Goal: Task Accomplishment & Management: Complete application form

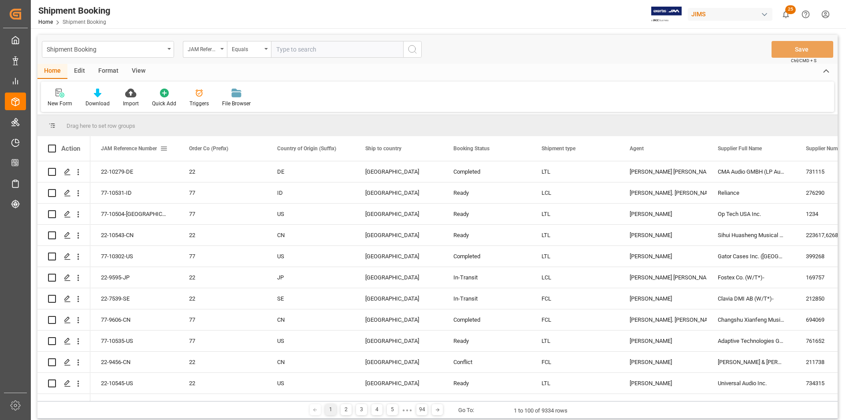
click at [165, 147] on span at bounding box center [164, 148] width 8 height 8
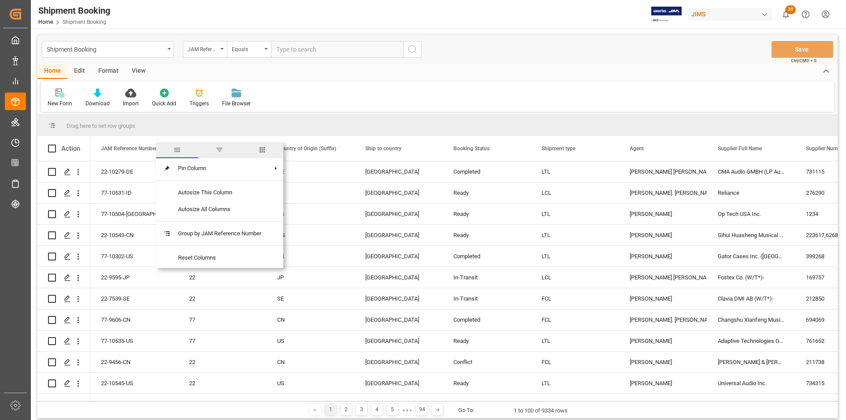
click at [262, 152] on span "columns" at bounding box center [262, 150] width 8 height 8
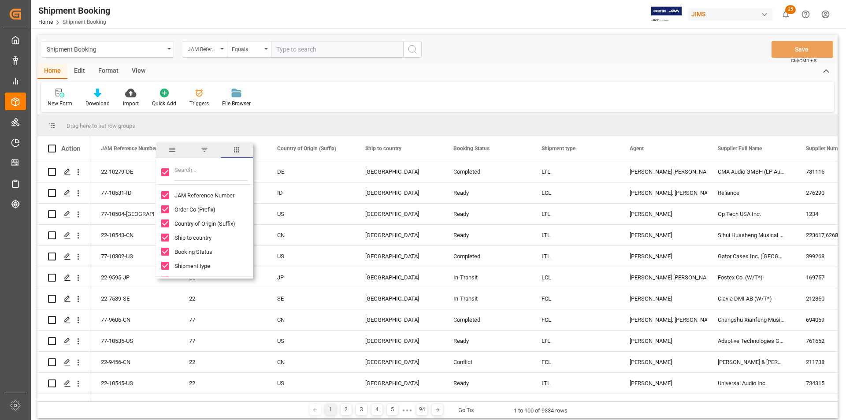
click at [164, 174] on input "Toggle Select All Columns" at bounding box center [165, 172] width 8 height 8
checkbox input "false"
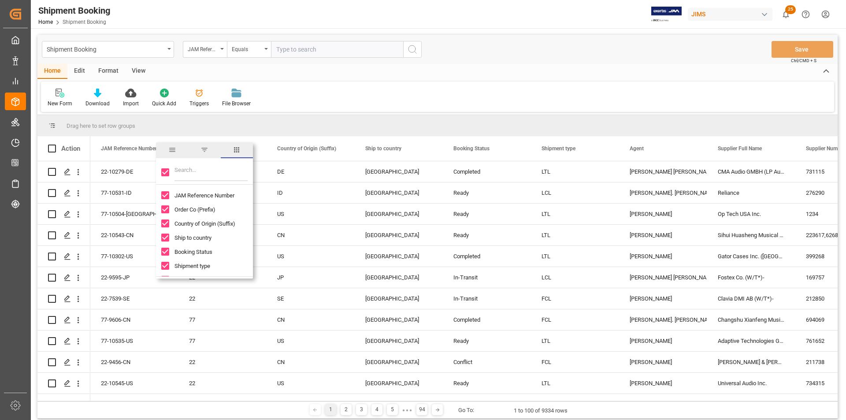
checkbox input "false"
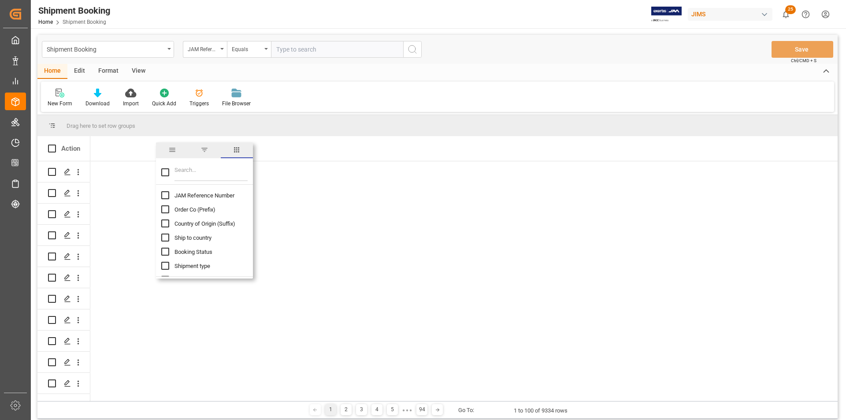
click at [164, 195] on input "JAM Reference Number column toggle visibility (hidden)" at bounding box center [165, 195] width 8 height 8
checkbox input "true"
checkbox input "false"
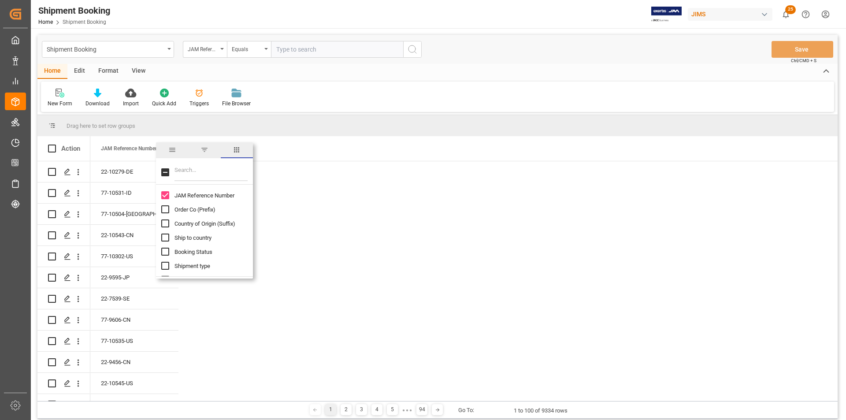
click at [183, 174] on input "Filter Columns Input" at bounding box center [210, 172] width 73 height 18
type input "clai"
click at [165, 198] on input "Intent to claim column toggle visibility (hidden)" at bounding box center [165, 195] width 8 height 8
checkbox input "true"
checkbox input "false"
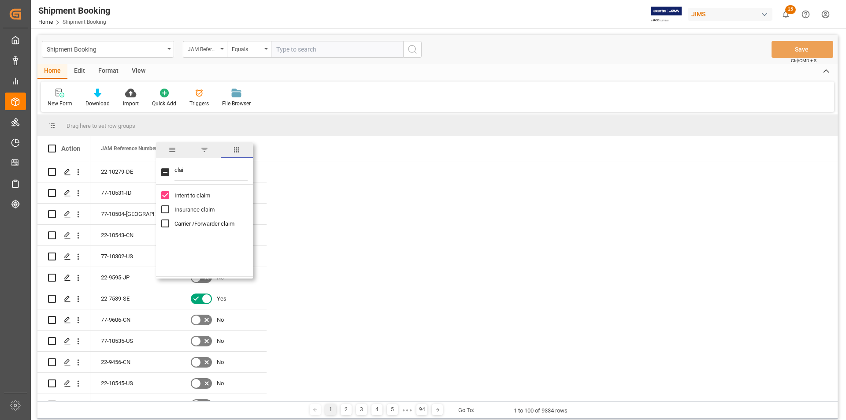
click at [167, 207] on input "Insurance claim column toggle visibility (hidden)" at bounding box center [165, 209] width 8 height 8
checkbox input "true"
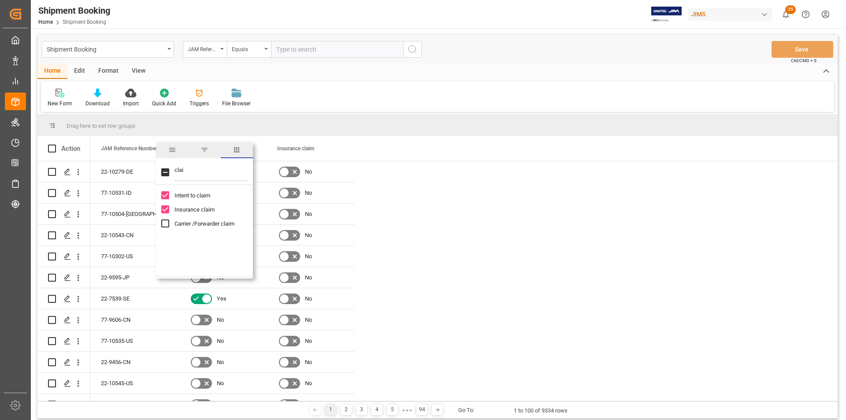
click at [168, 225] on input "Carrier /Forwarder claim column toggle visibility (hidden)" at bounding box center [165, 223] width 8 height 8
checkbox input "true"
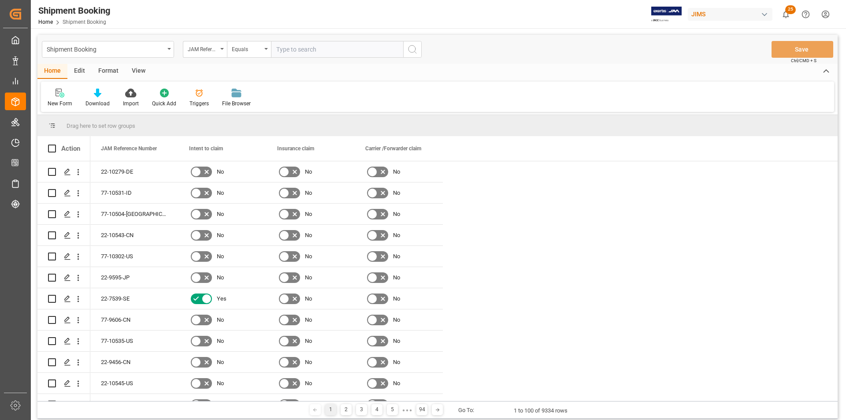
click at [492, 130] on div "Drag here to set row groups" at bounding box center [437, 125] width 800 height 21
click at [431, 148] on span at bounding box center [428, 148] width 8 height 8
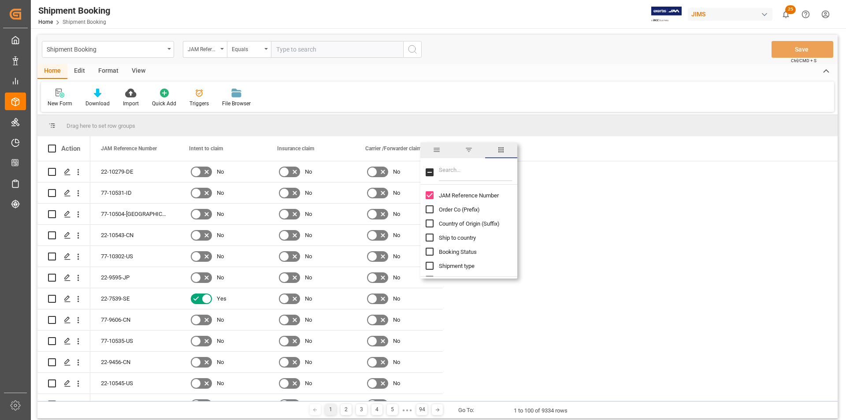
click at [464, 169] on input "Filter Columns Input" at bounding box center [475, 172] width 73 height 18
type input "carri"
click at [427, 207] on input "Name of the Carrier/Forwarder column toggle visibility (hidden)" at bounding box center [429, 209] width 8 height 8
checkbox input "true"
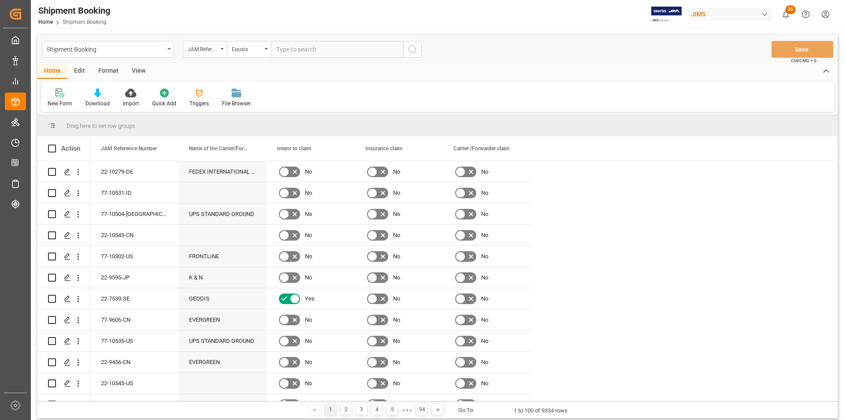
click at [428, 151] on span at bounding box center [428, 148] width 8 height 8
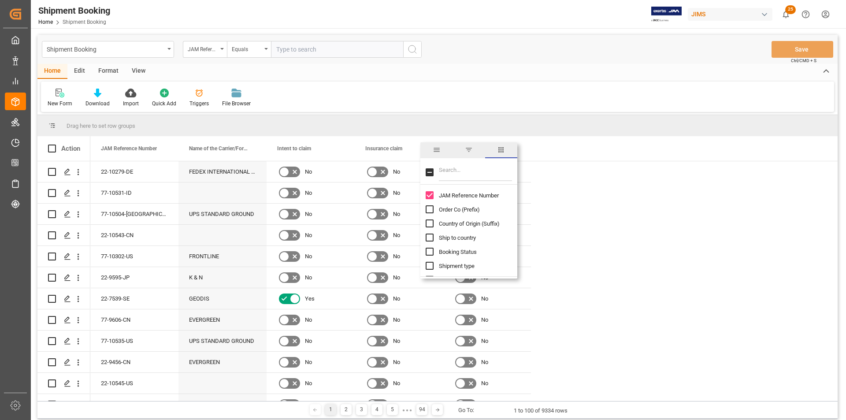
click at [476, 174] on input "Filter Columns Input" at bounding box center [475, 172] width 73 height 18
click at [466, 148] on span "filter" at bounding box center [469, 150] width 8 height 8
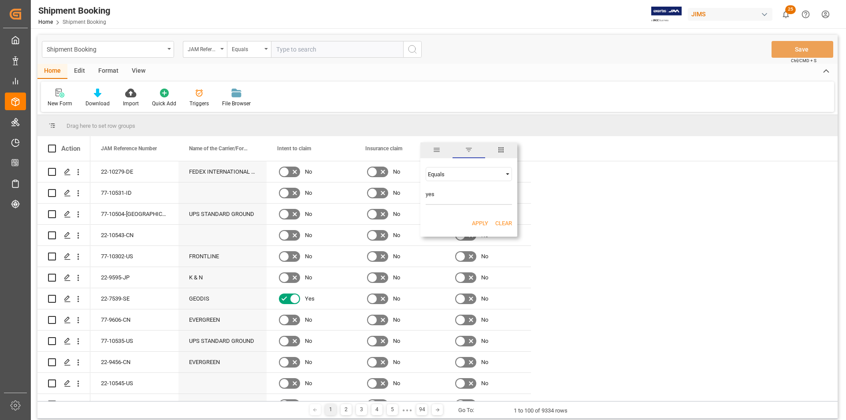
type input "yes"
click at [481, 223] on button "Apply" at bounding box center [480, 223] width 16 height 9
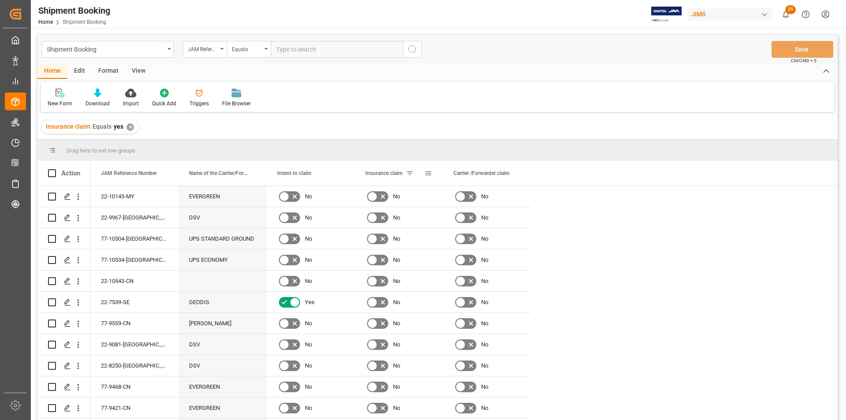
click at [429, 173] on span at bounding box center [428, 173] width 8 height 8
drag, startPoint x: 435, startPoint y: 221, endPoint x: 409, endPoint y: 222, distance: 26.0
click at [409, 222] on div "Drag here to set row groups Drag here to set column labels Action JAM Reference…" at bounding box center [437, 283] width 800 height 286
click at [480, 248] on button "Apply" at bounding box center [480, 248] width 16 height 9
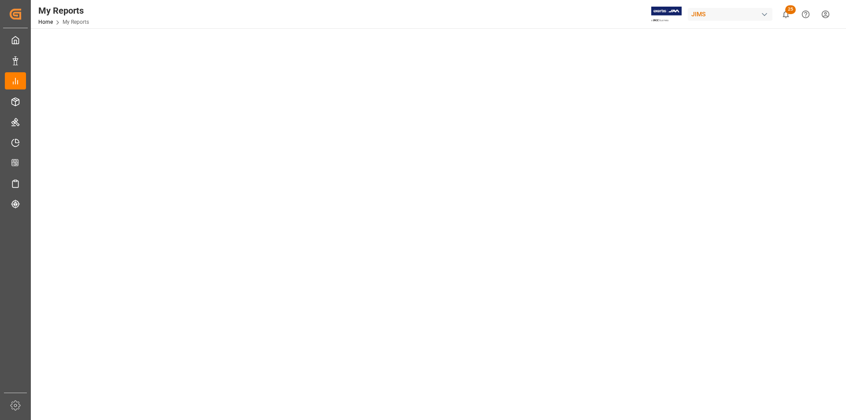
scroll to position [44, 0]
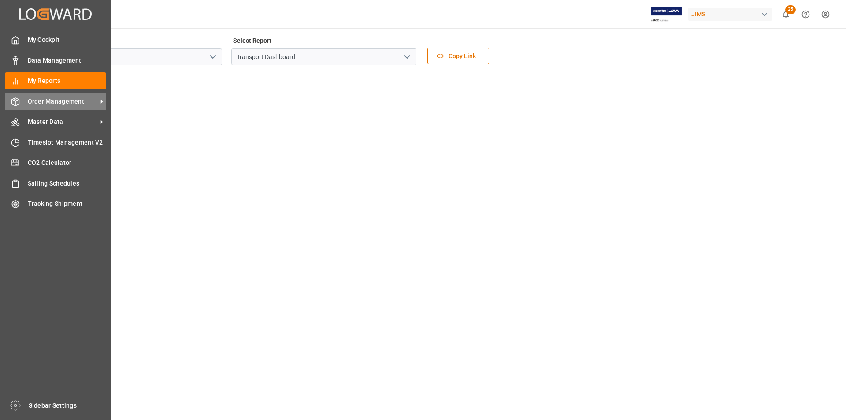
click at [47, 100] on span "Order Management" at bounding box center [63, 101] width 70 height 9
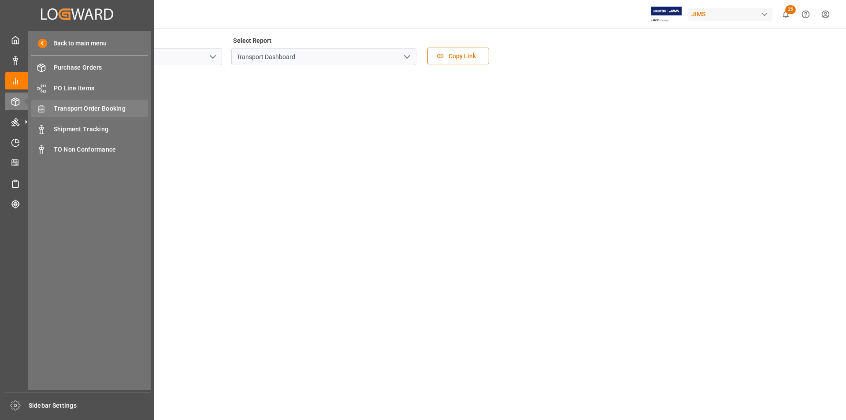
click at [111, 106] on span "Transport Order Booking" at bounding box center [101, 108] width 95 height 9
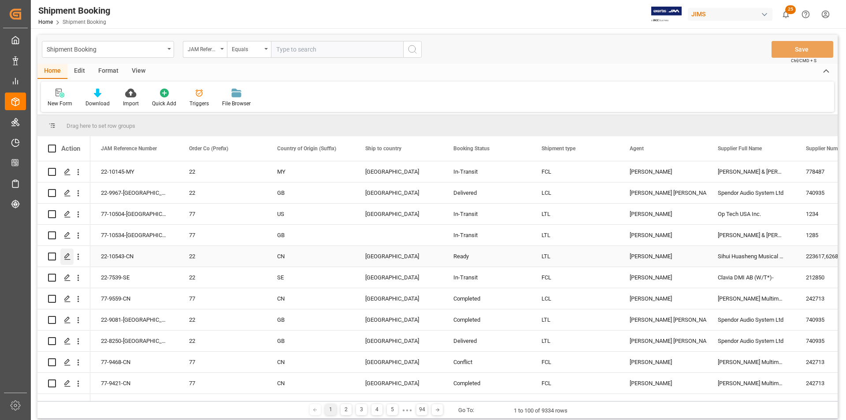
click at [67, 256] on icon "Press SPACE to select this row." at bounding box center [67, 256] width 7 height 7
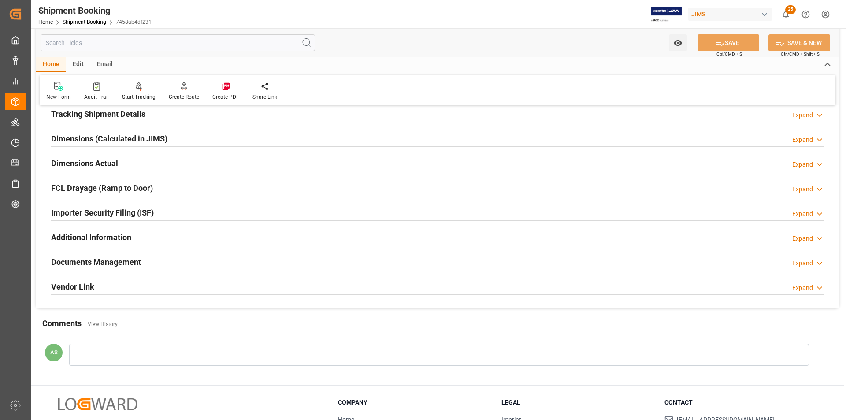
scroll to position [220, 0]
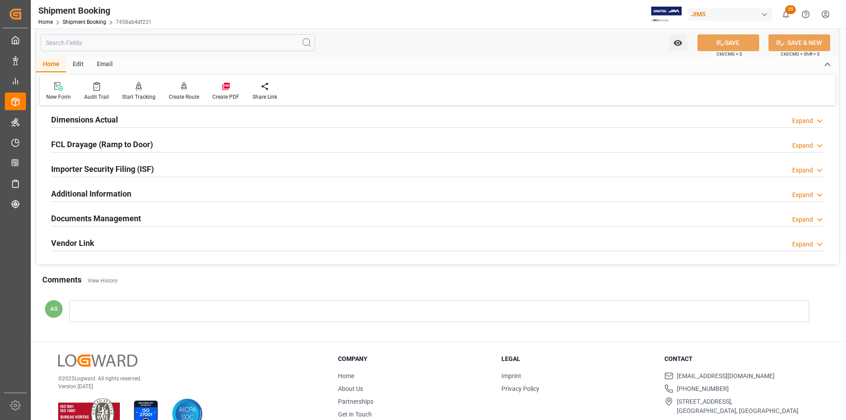
click at [98, 220] on h2 "Documents Management" at bounding box center [96, 218] width 90 height 12
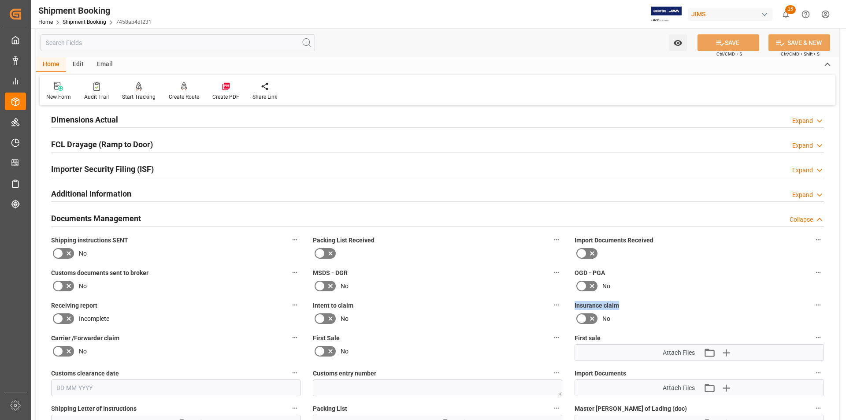
drag, startPoint x: 620, startPoint y: 307, endPoint x: 573, endPoint y: 305, distance: 47.6
click at [573, 305] on div "Insurance claim No" at bounding box center [699, 312] width 262 height 33
copy span "Insurance claim"
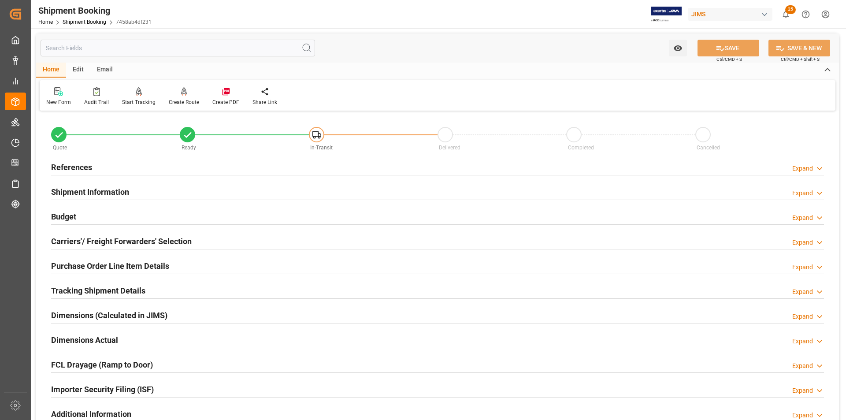
click at [86, 167] on h2 "References" at bounding box center [71, 167] width 41 height 12
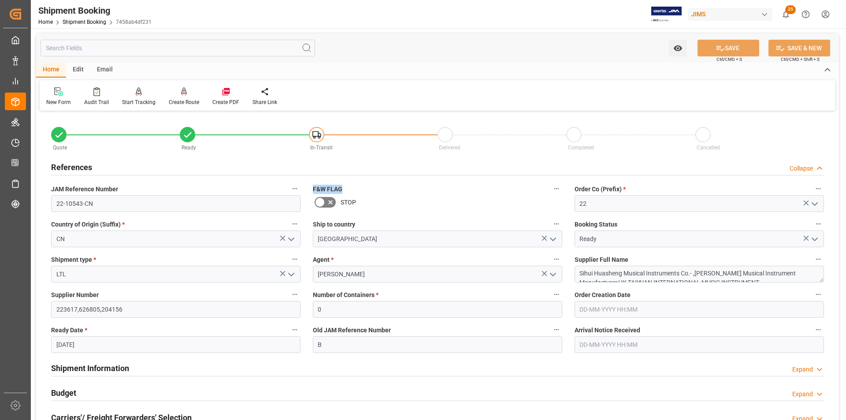
drag, startPoint x: 345, startPoint y: 189, endPoint x: 313, endPoint y: 189, distance: 32.2
click at [313, 189] on label "F&W FLAG" at bounding box center [437, 189] width 249 height 12
copy span "F&W FLAG"
click at [83, 23] on link "Shipment Booking" at bounding box center [85, 22] width 44 height 6
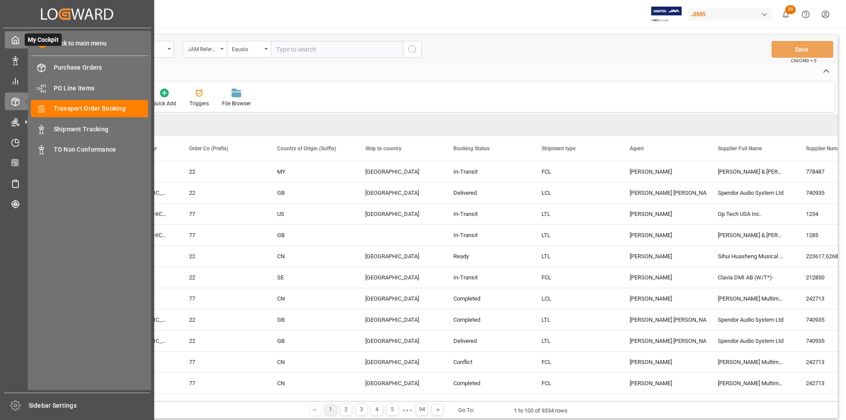
click at [19, 39] on icon at bounding box center [15, 40] width 9 height 9
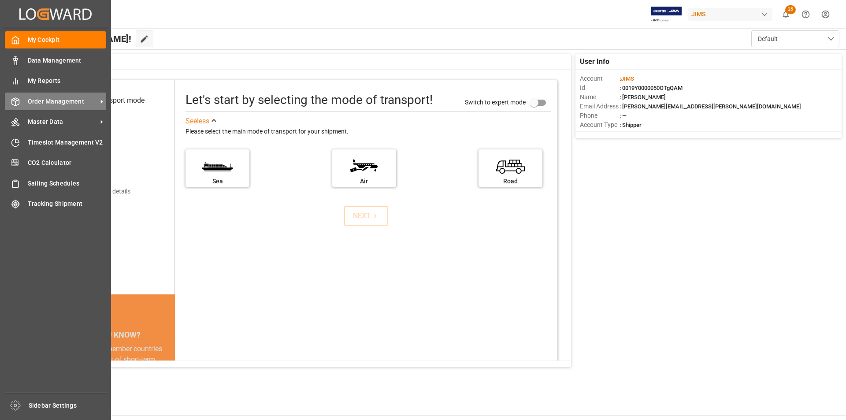
click at [71, 98] on span "Order Management" at bounding box center [63, 101] width 70 height 9
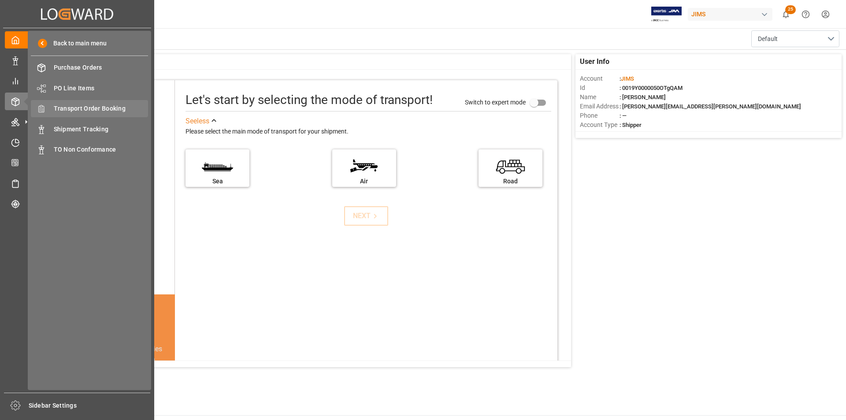
click at [83, 109] on span "Transport Order Booking" at bounding box center [101, 108] width 95 height 9
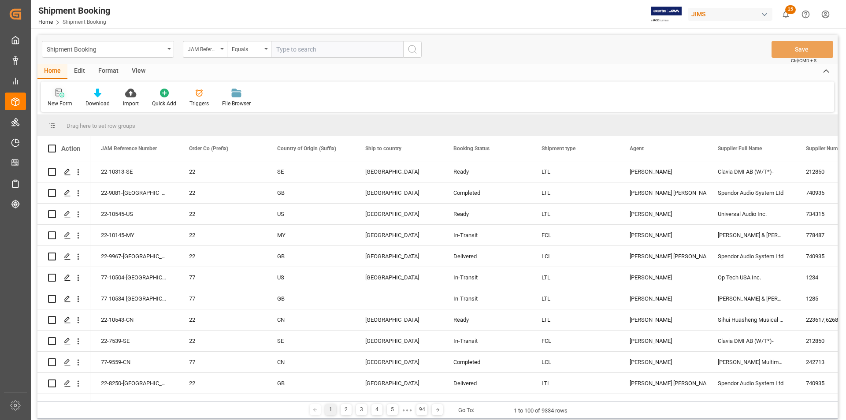
click at [54, 96] on div at bounding box center [60, 92] width 25 height 9
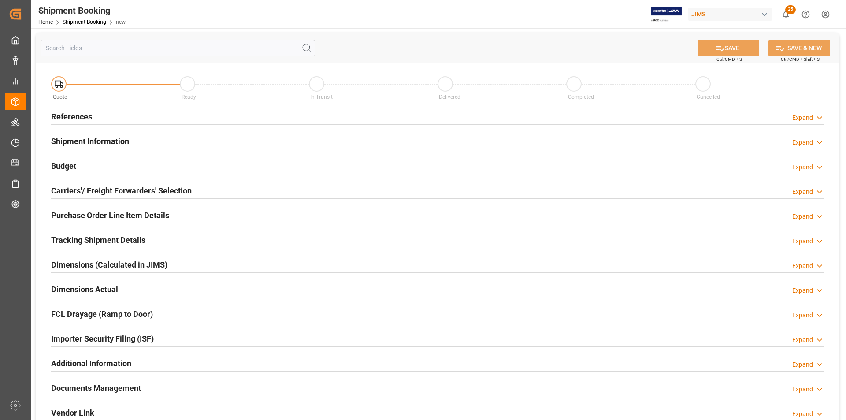
click at [84, 117] on h2 "References" at bounding box center [71, 117] width 41 height 12
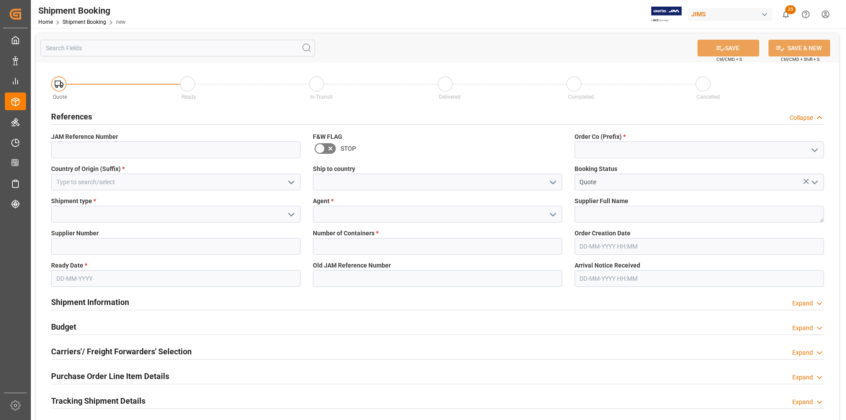
click at [816, 148] on icon "open menu" at bounding box center [814, 150] width 11 height 11
click at [778, 189] on div "77" at bounding box center [699, 189] width 248 height 20
type input "77"
click at [290, 180] on icon "open menu" at bounding box center [291, 182] width 11 height 11
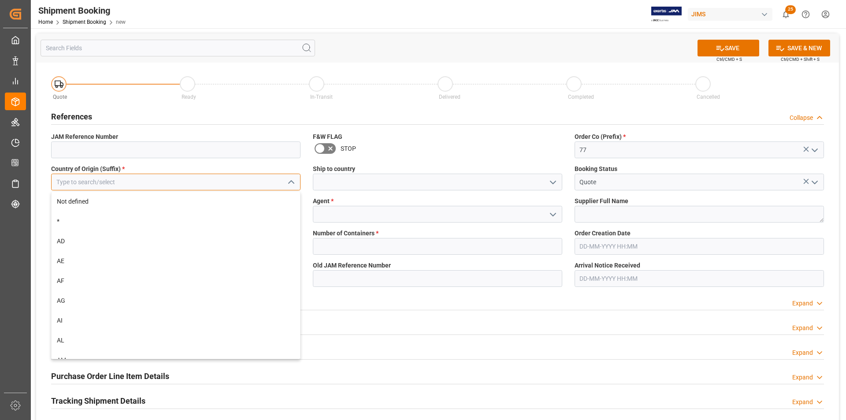
click at [243, 179] on input at bounding box center [175, 182] width 249 height 17
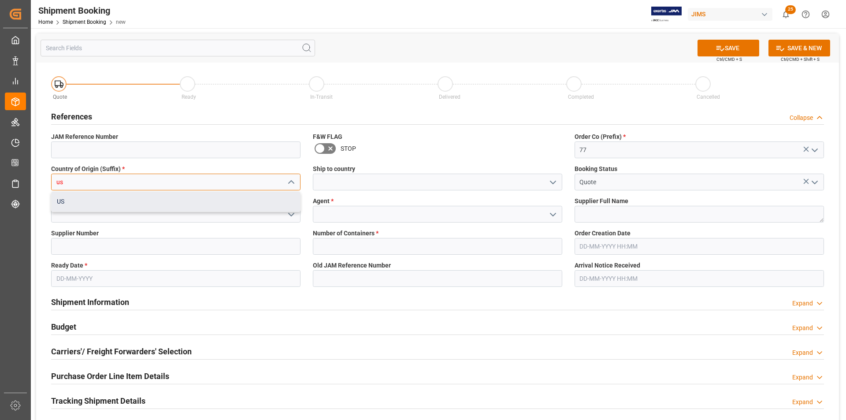
click at [170, 203] on div "US" at bounding box center [176, 202] width 248 height 20
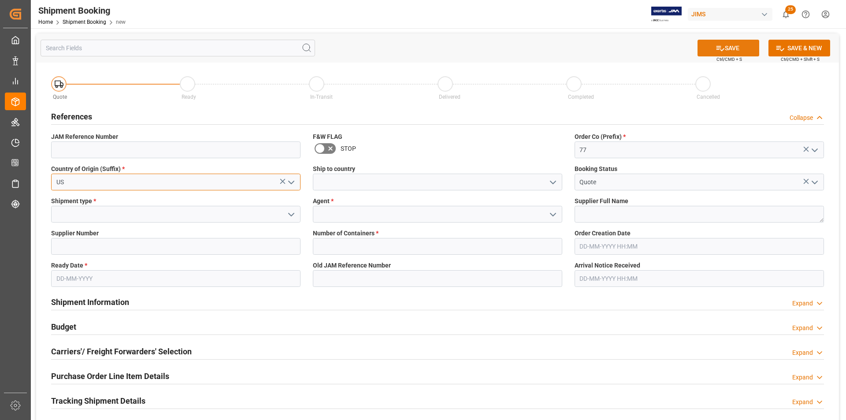
type input "US"
click at [726, 54] on button "SAVE" at bounding box center [728, 48] width 62 height 17
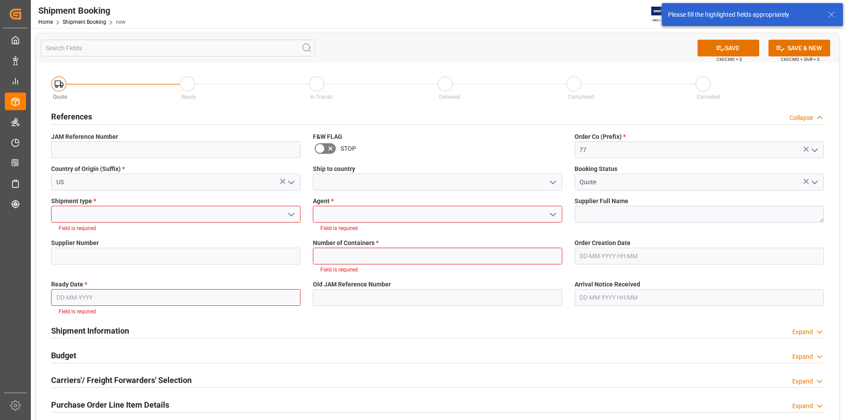
click at [289, 214] on icon "open menu" at bounding box center [291, 214] width 11 height 11
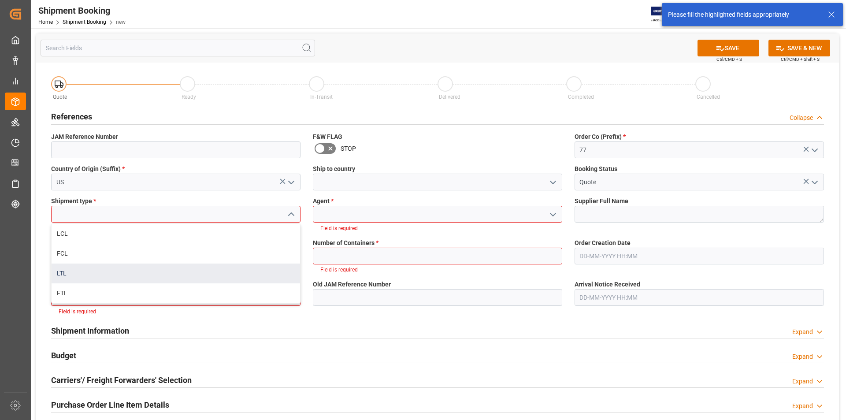
click at [249, 281] on div "LTL" at bounding box center [176, 273] width 248 height 20
type input "LTL"
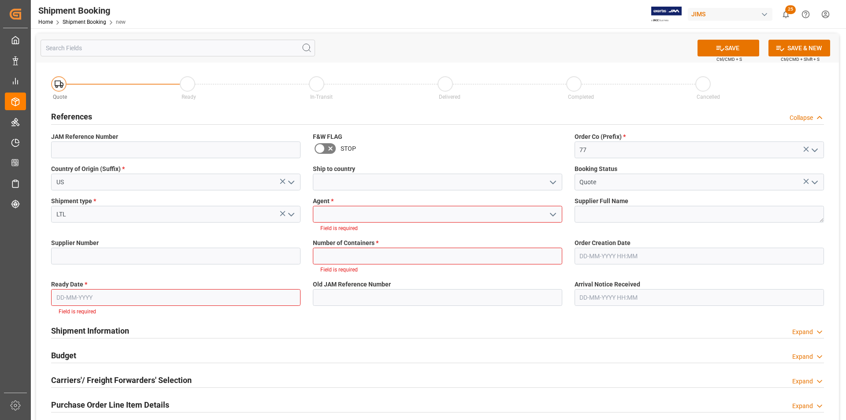
click at [557, 211] on icon "open menu" at bounding box center [553, 214] width 11 height 11
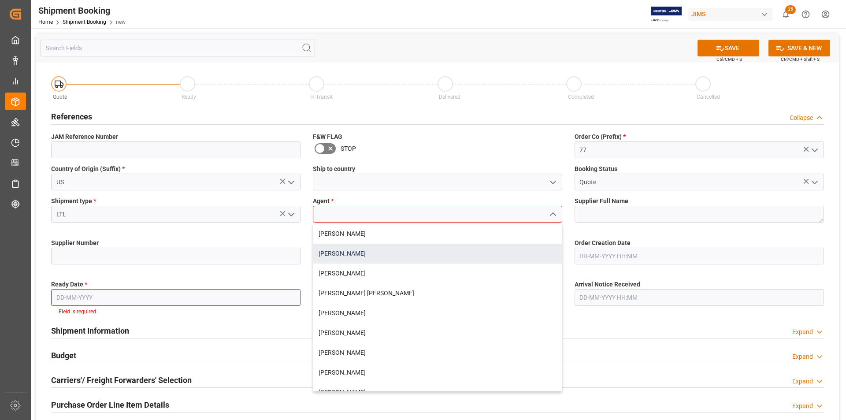
click at [501, 247] on div "Agnes Stafiniak" at bounding box center [437, 254] width 248 height 20
type input "Agnes Stafiniak"
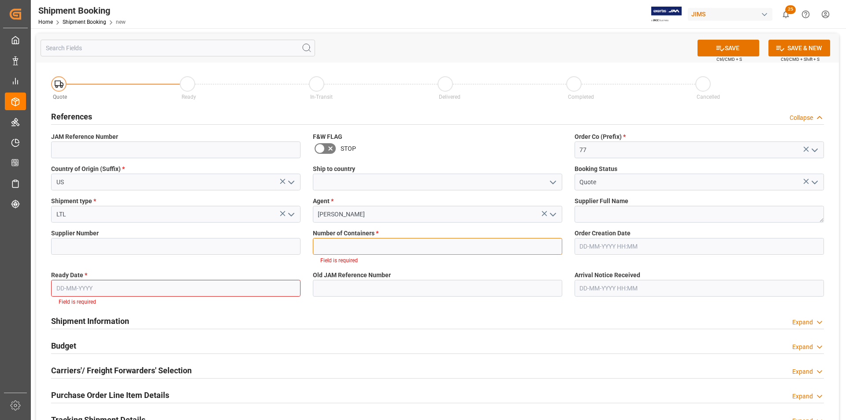
click at [368, 247] on input "text" at bounding box center [437, 246] width 249 height 17
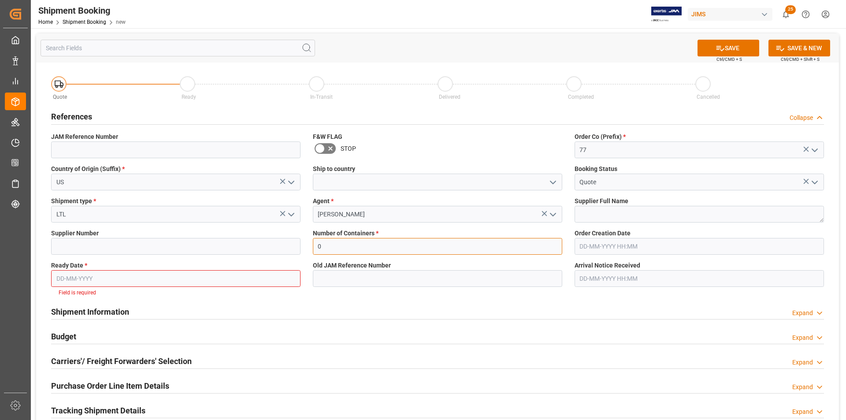
type input "0"
click at [146, 277] on input "text" at bounding box center [175, 278] width 249 height 17
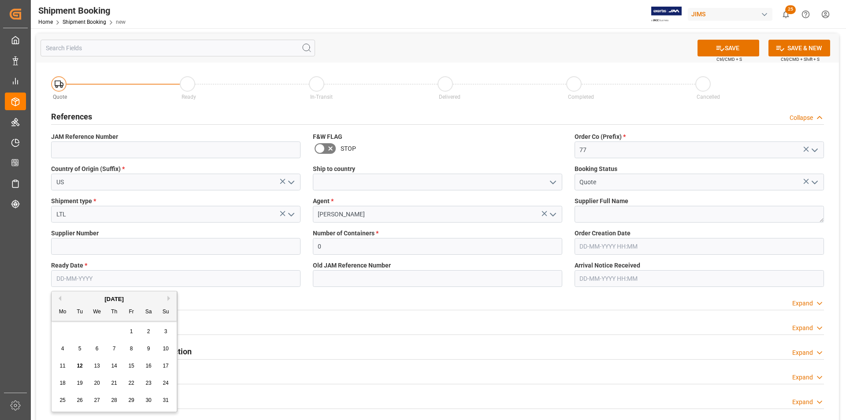
click at [147, 367] on span "16" at bounding box center [148, 366] width 6 height 6
type input "16-08-2025"
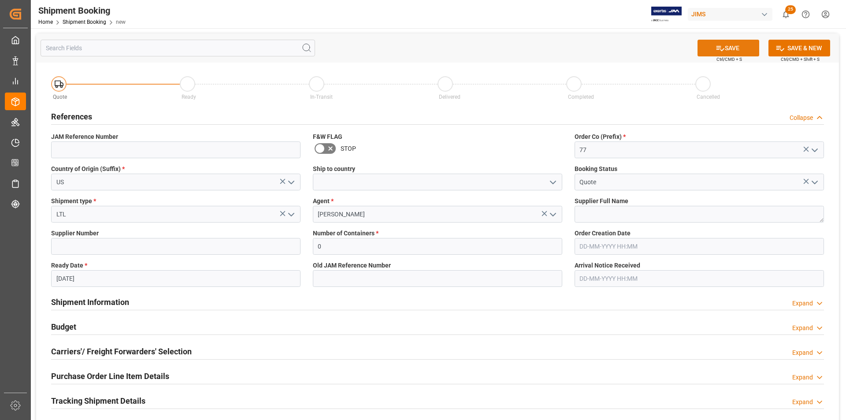
click at [740, 47] on button "SAVE" at bounding box center [728, 48] width 62 height 17
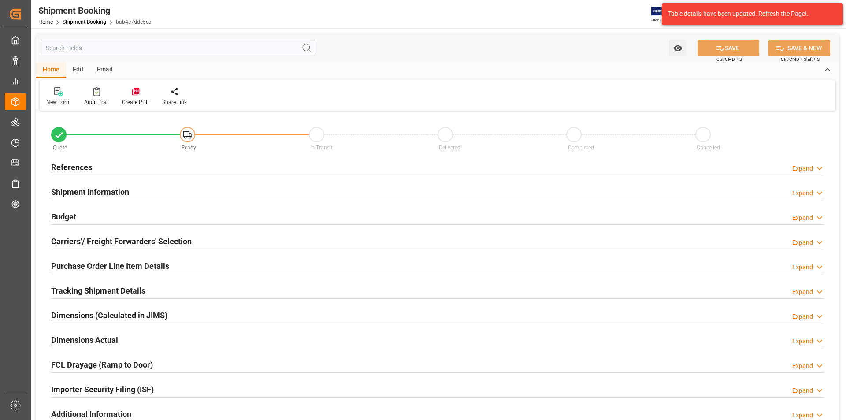
type input "0"
type input "[DATE]"
click at [85, 166] on h2 "References" at bounding box center [71, 167] width 41 height 12
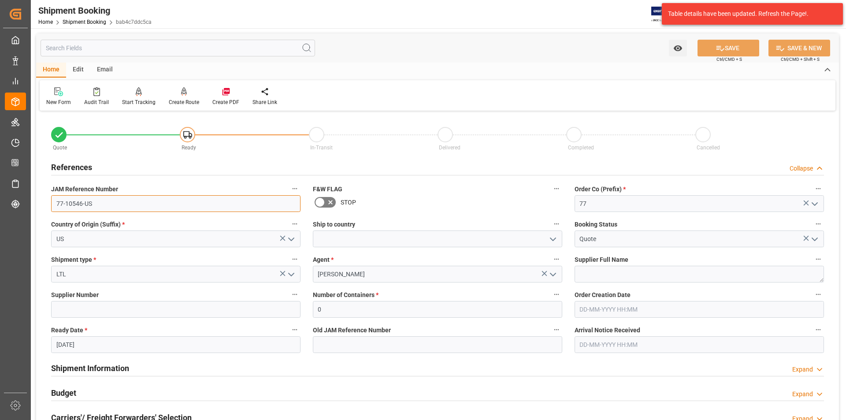
drag, startPoint x: 102, startPoint y: 205, endPoint x: 51, endPoint y: 202, distance: 50.7
click at [51, 202] on input "77-10546-US" at bounding box center [175, 203] width 249 height 17
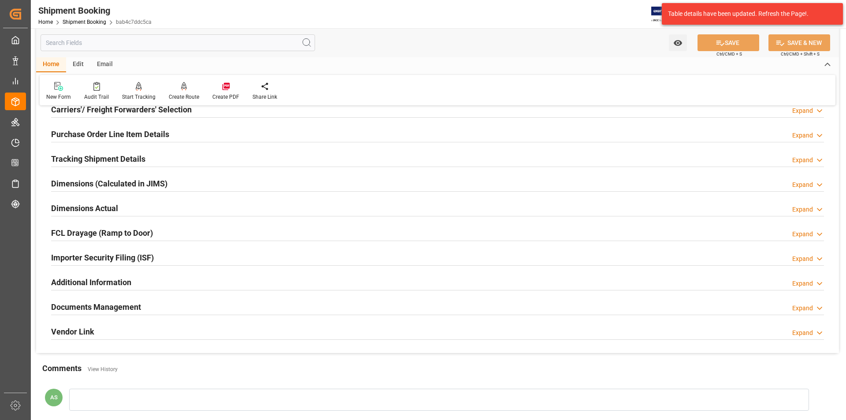
scroll to position [308, 0]
click at [130, 307] on h2 "Documents Management" at bounding box center [96, 306] width 90 height 12
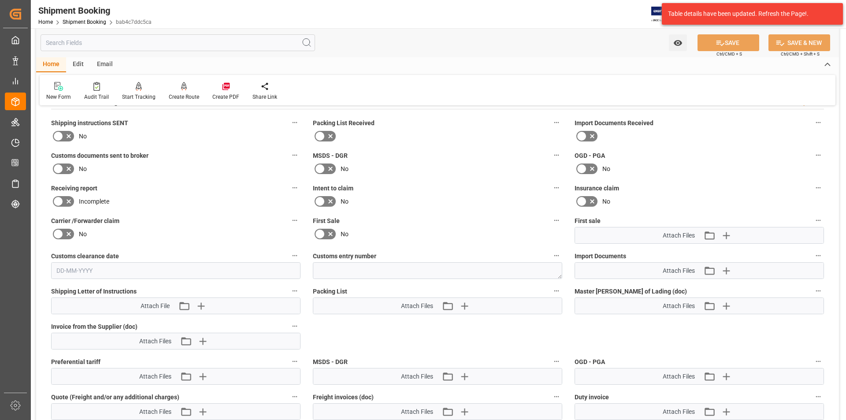
scroll to position [529, 0]
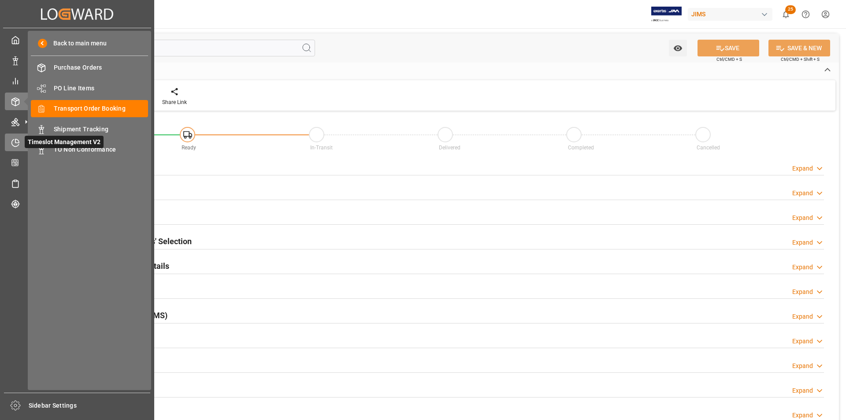
click at [11, 142] on icon at bounding box center [15, 142] width 9 height 9
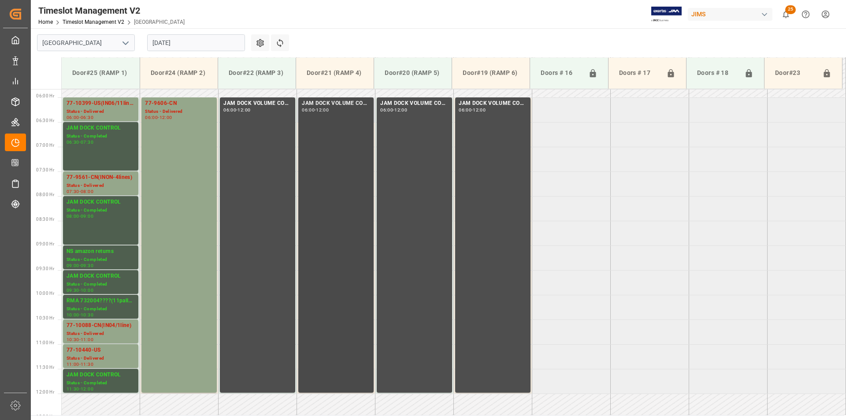
scroll to position [278, 0]
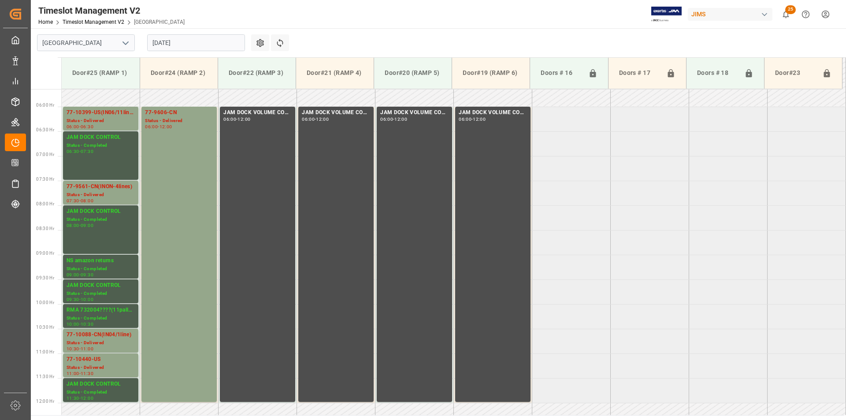
click at [199, 46] on input "12-08-2025" at bounding box center [196, 42] width 98 height 17
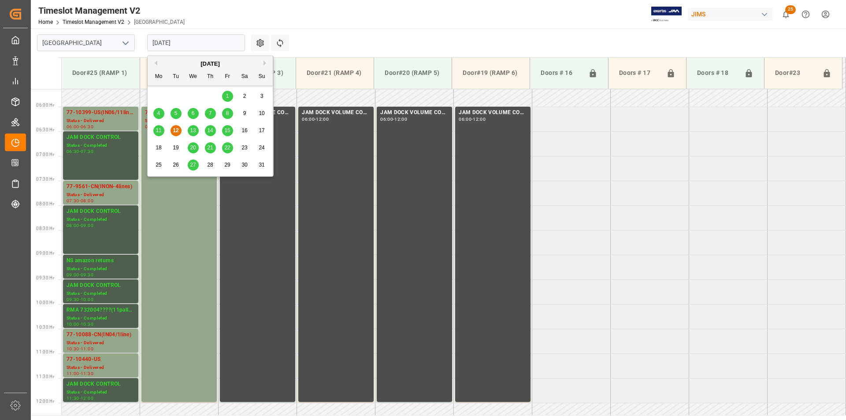
click at [211, 163] on span "28" at bounding box center [210, 165] width 6 height 6
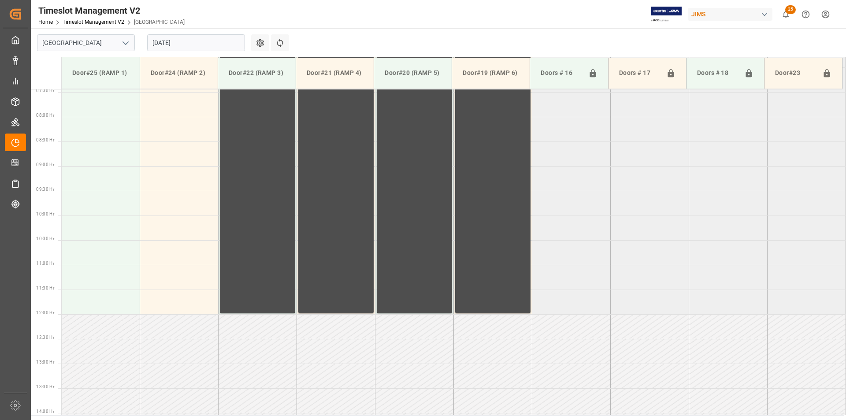
scroll to position [322, 0]
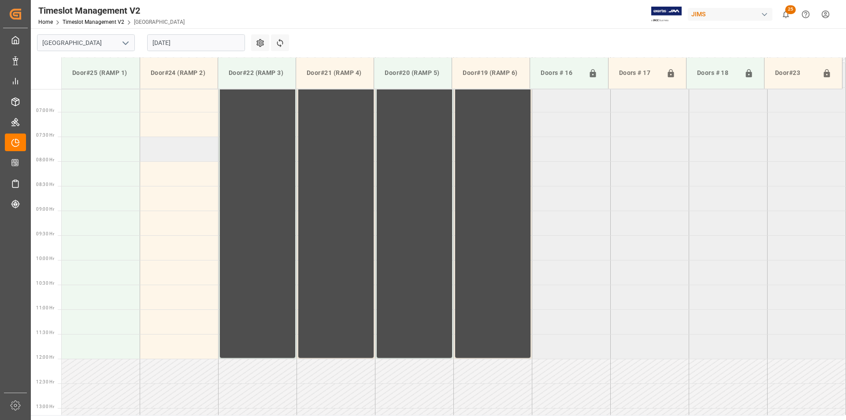
click at [176, 152] on td at bounding box center [179, 149] width 78 height 25
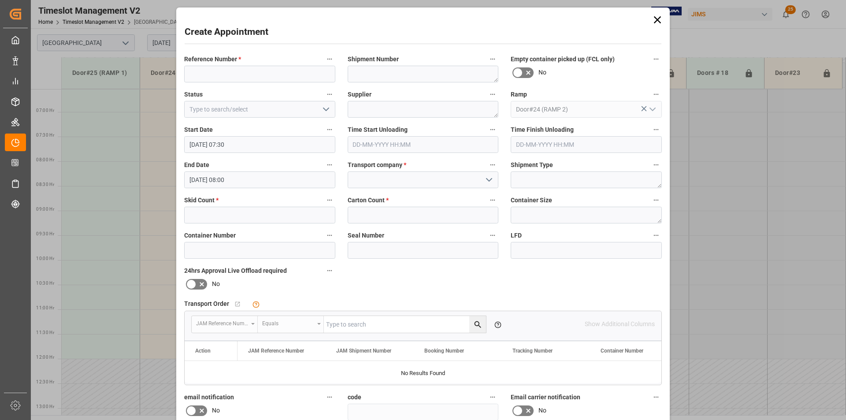
type input "28-08-2025 07:30"
type input "28-08-2025 08:00"
click at [235, 77] on input at bounding box center [259, 74] width 151 height 17
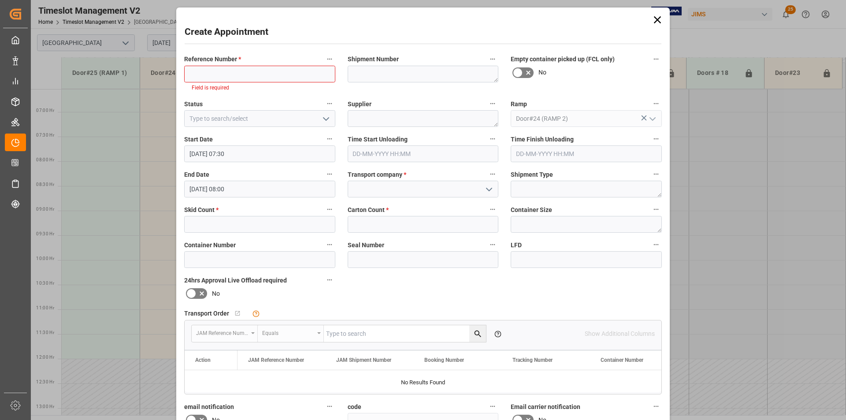
click at [658, 20] on icon at bounding box center [657, 20] width 12 height 12
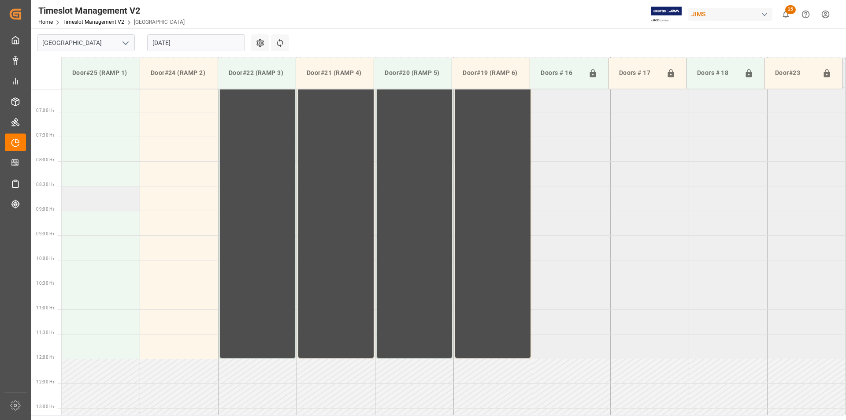
scroll to position [102, 0]
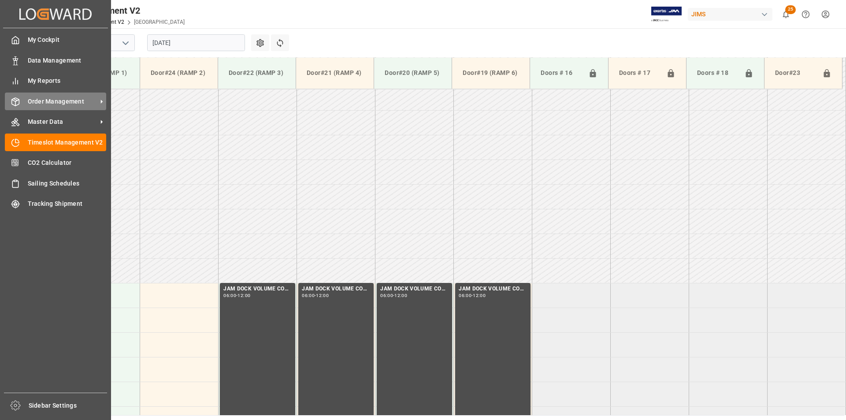
click at [42, 103] on span "Order Management" at bounding box center [63, 101] width 70 height 9
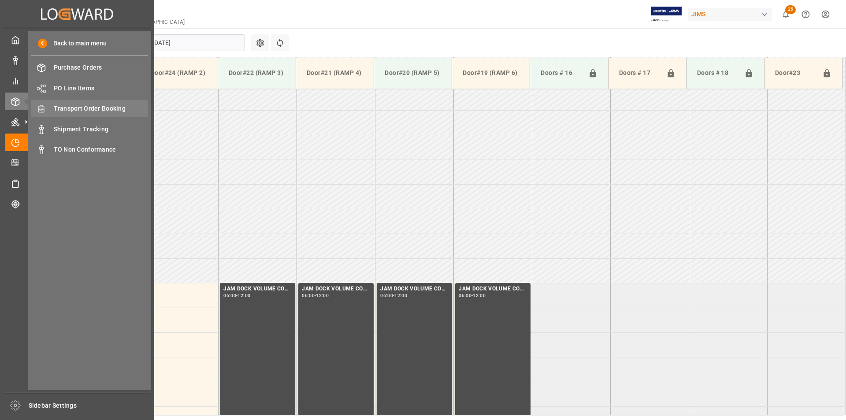
click at [99, 110] on span "Transport Order Booking" at bounding box center [101, 108] width 95 height 9
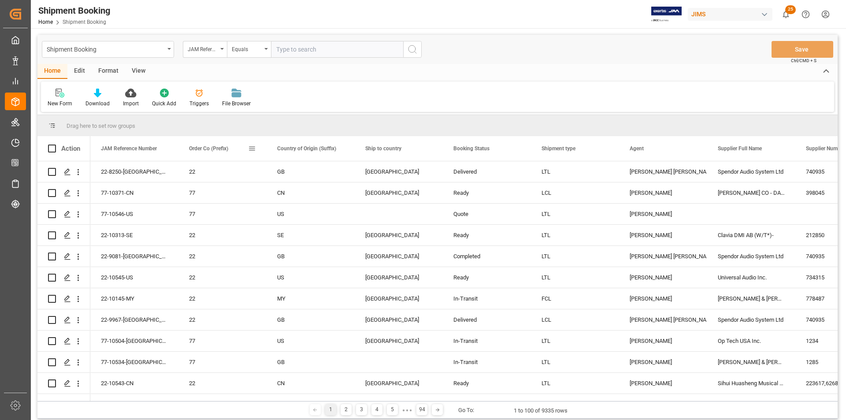
click at [255, 149] on span at bounding box center [252, 148] width 8 height 8
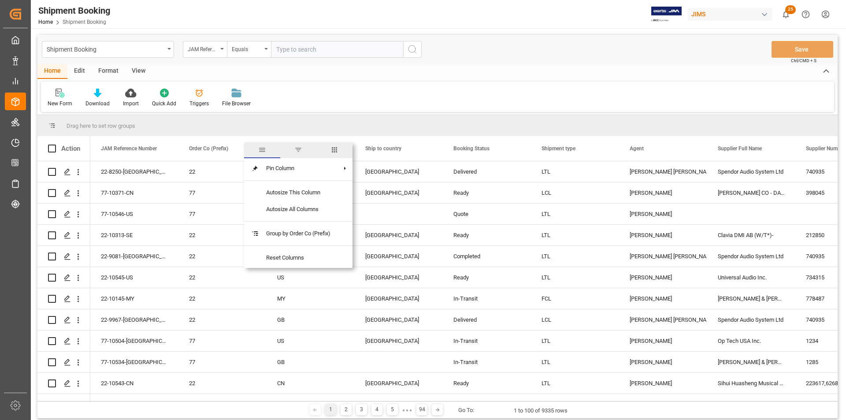
click at [334, 149] on span "columns" at bounding box center [334, 150] width 8 height 8
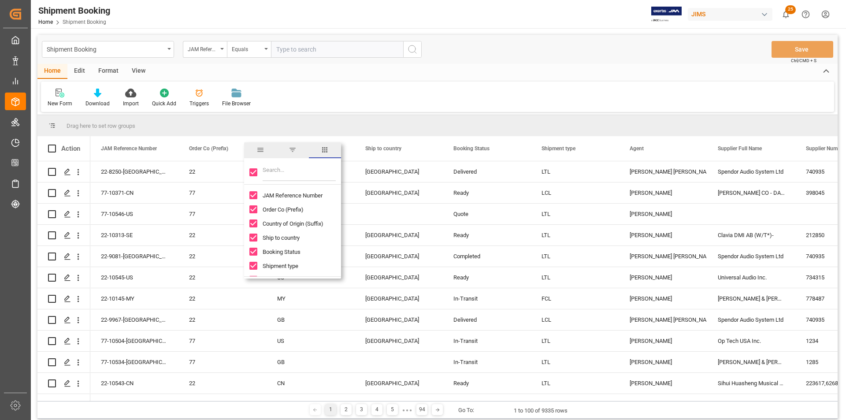
click at [255, 195] on input "JAM Reference Number column toggle visibility (visible)" at bounding box center [253, 195] width 8 height 8
checkbox input "false"
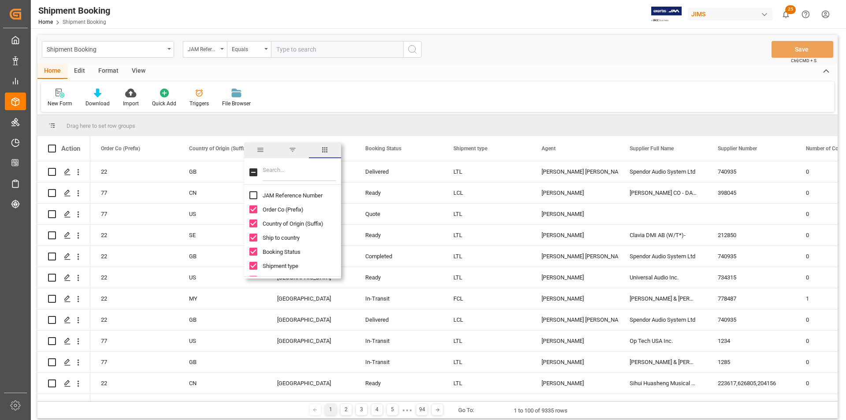
click at [252, 169] on input "Toggle Select All Columns" at bounding box center [253, 172] width 8 height 8
checkbox input "true"
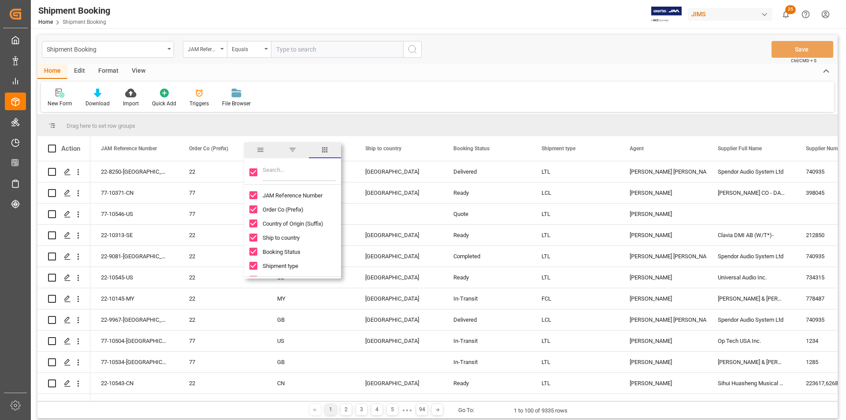
click at [254, 171] on input "Toggle Select All Columns" at bounding box center [253, 172] width 8 height 8
checkbox input "false"
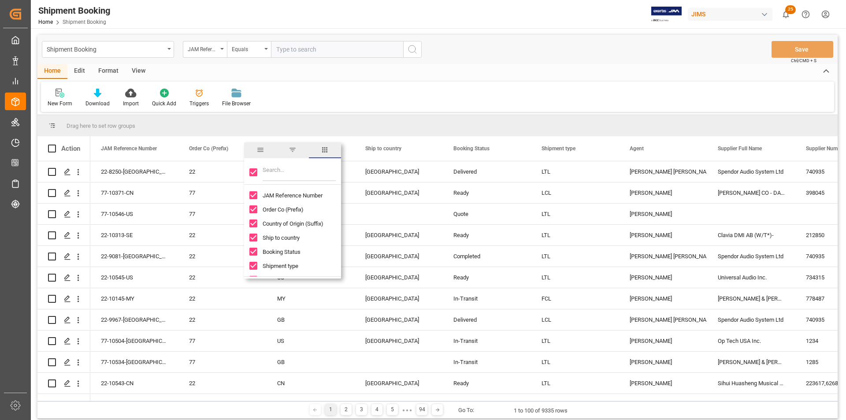
checkbox input "false"
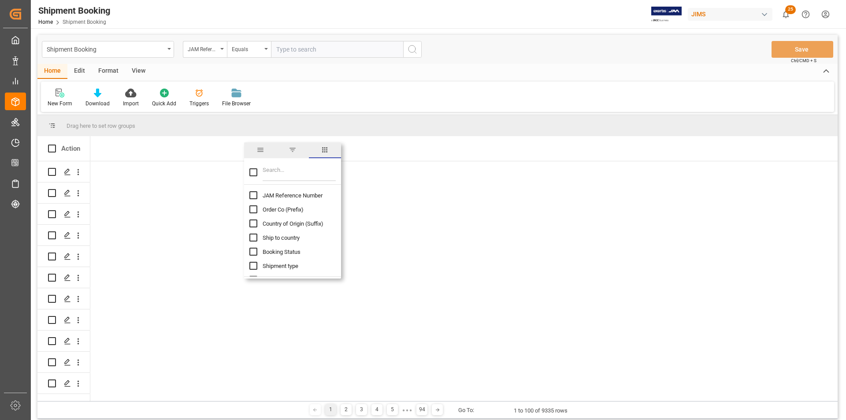
click at [276, 175] on input "Filter Columns Input" at bounding box center [299, 172] width 73 height 18
click at [253, 195] on input "JAM Reference Number column toggle visibility (hidden)" at bounding box center [253, 195] width 8 height 8
checkbox input "true"
checkbox input "false"
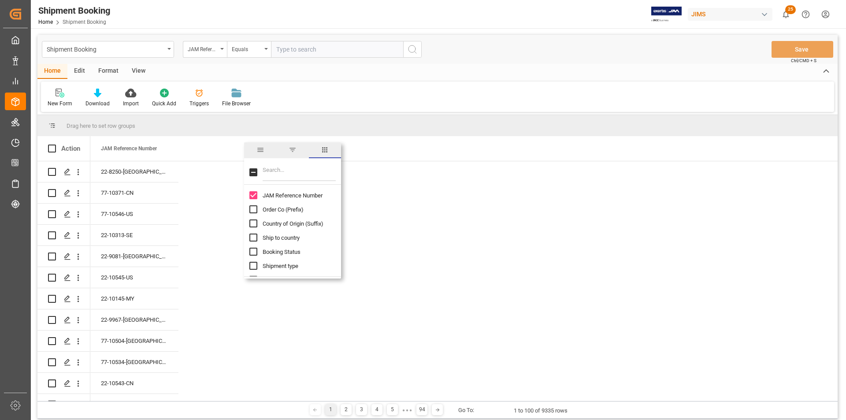
click at [287, 174] on input "Filter Columns Input" at bounding box center [299, 172] width 73 height 18
type input "d"
checkbox input "false"
type input "type"
click at [255, 222] on input "Order Type column toggle visibility (hidden)" at bounding box center [253, 223] width 8 height 8
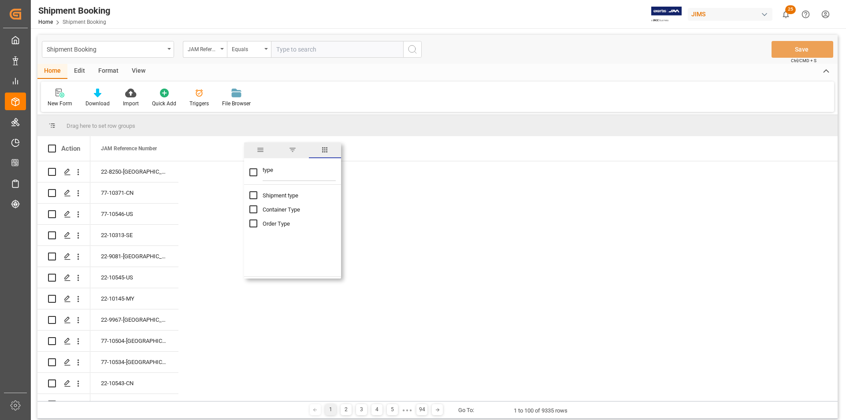
checkbox input "true"
checkbox input "false"
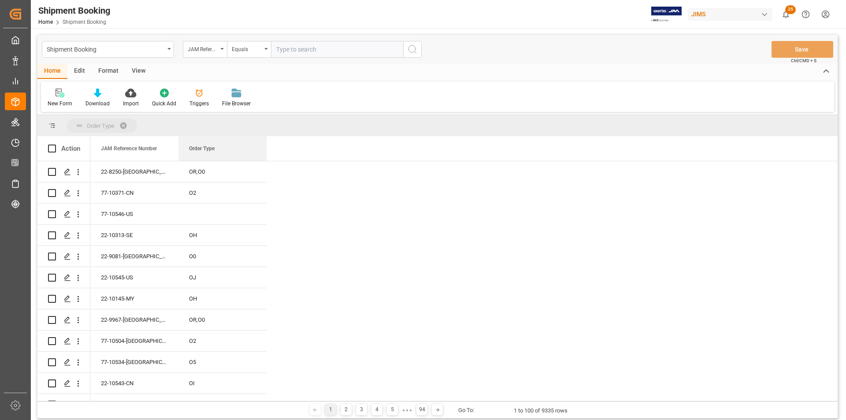
drag, startPoint x: 202, startPoint y: 148, endPoint x: 209, endPoint y: 117, distance: 32.5
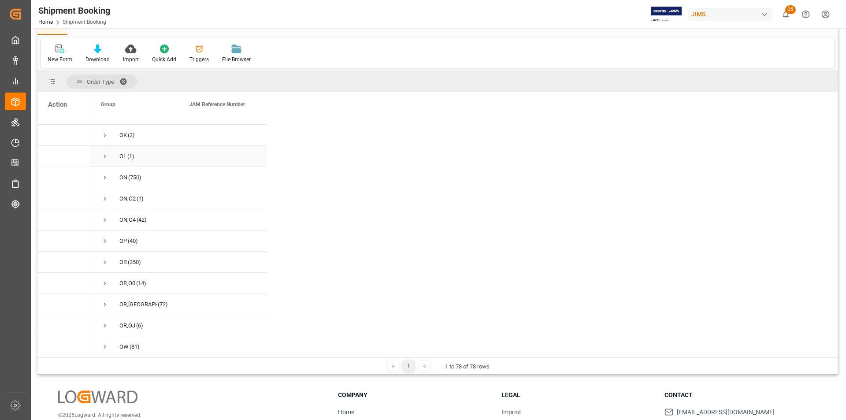
click at [106, 155] on span "Press SPACE to select this row." at bounding box center [105, 156] width 8 height 8
click at [69, 178] on icon "Press SPACE to select this row." at bounding box center [67, 177] width 7 height 7
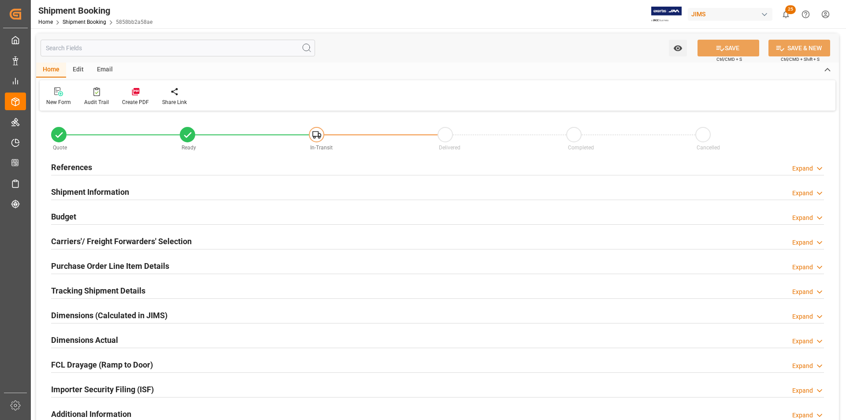
type input "0"
type input "2"
type input "23-07-2025"
click at [77, 162] on h2 "References" at bounding box center [71, 167] width 41 height 12
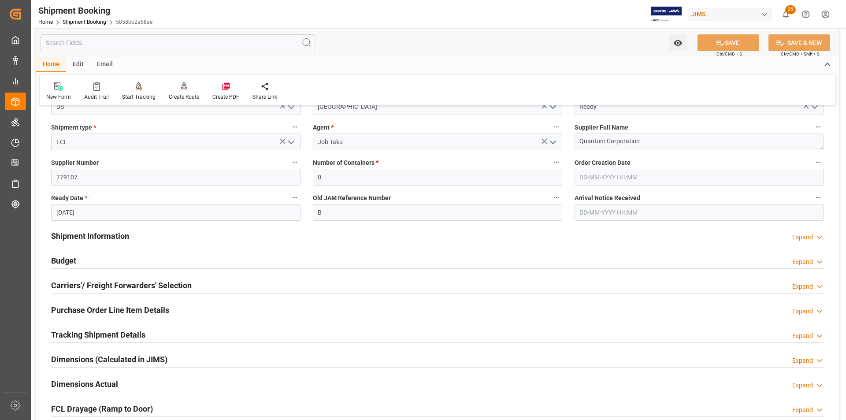
click at [103, 307] on h2 "Purchase Order Line Item Details" at bounding box center [110, 310] width 118 height 12
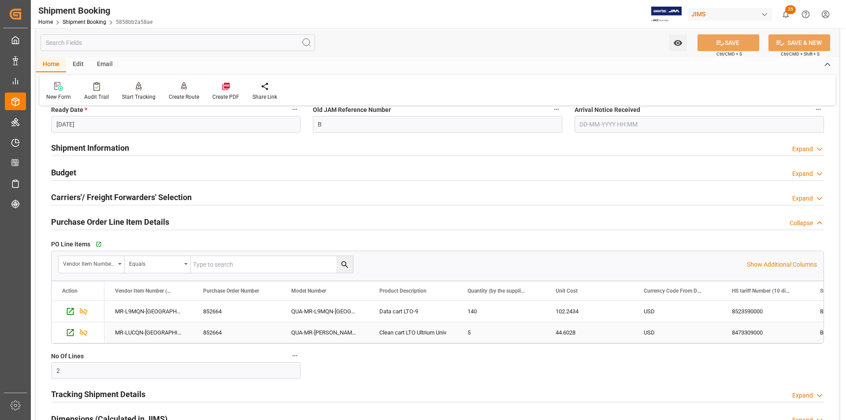
click at [479, 328] on div "5" at bounding box center [501, 332] width 88 height 21
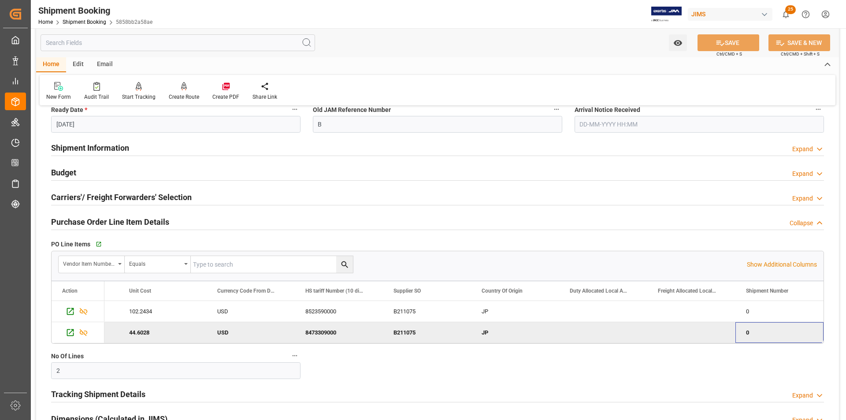
scroll to position [0, 514]
click at [72, 331] on icon "Press SPACE to deselect this row." at bounding box center [70, 332] width 7 height 7
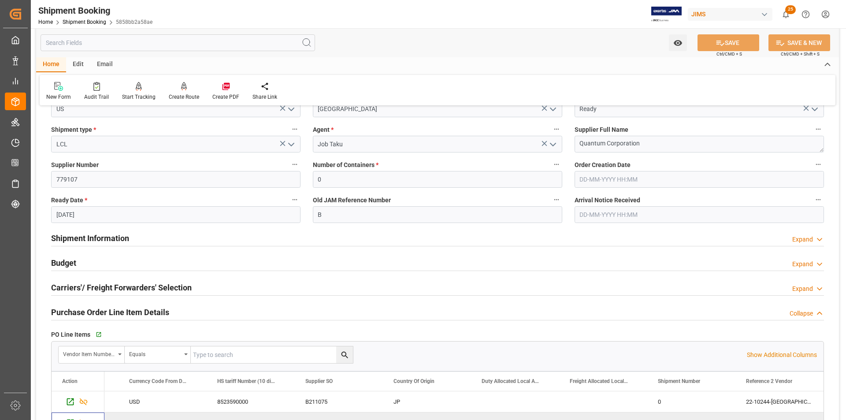
scroll to position [0, 0]
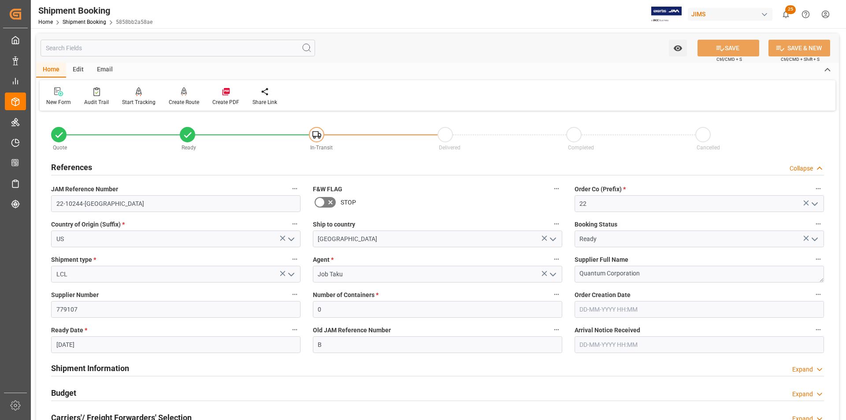
click at [815, 201] on icon "open menu" at bounding box center [814, 204] width 11 height 11
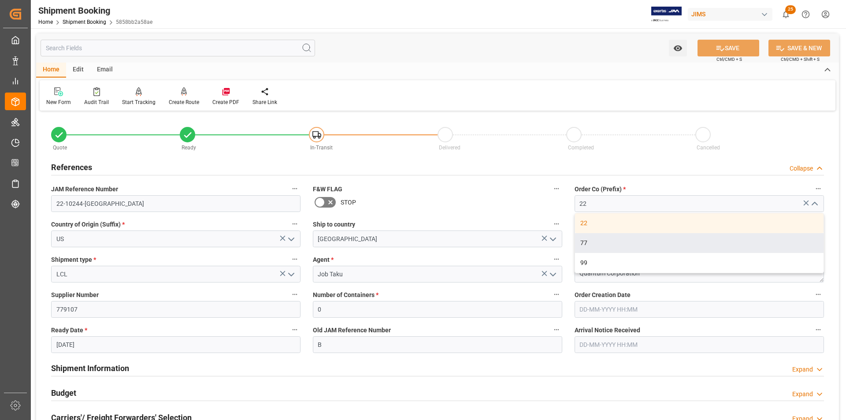
click at [785, 237] on div "77" at bounding box center [699, 243] width 248 height 20
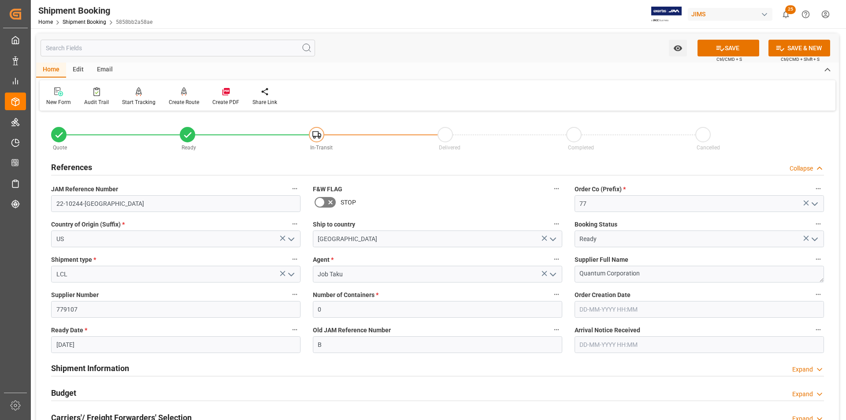
type input "77"
click at [740, 52] on button "SAVE" at bounding box center [728, 48] width 62 height 17
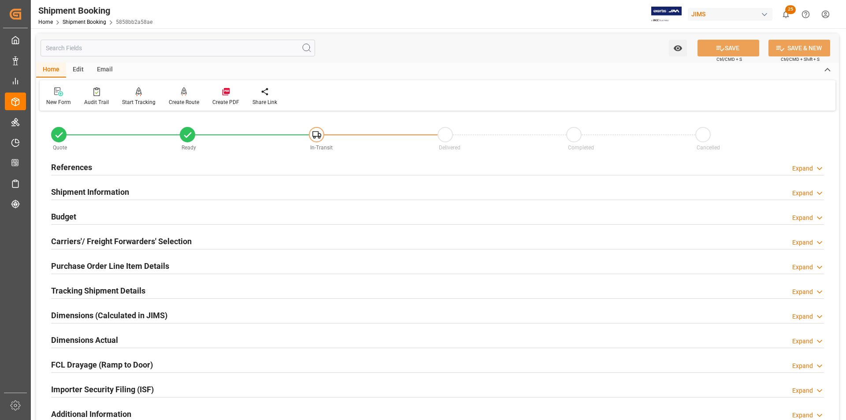
click at [68, 165] on h2 "References" at bounding box center [71, 167] width 41 height 12
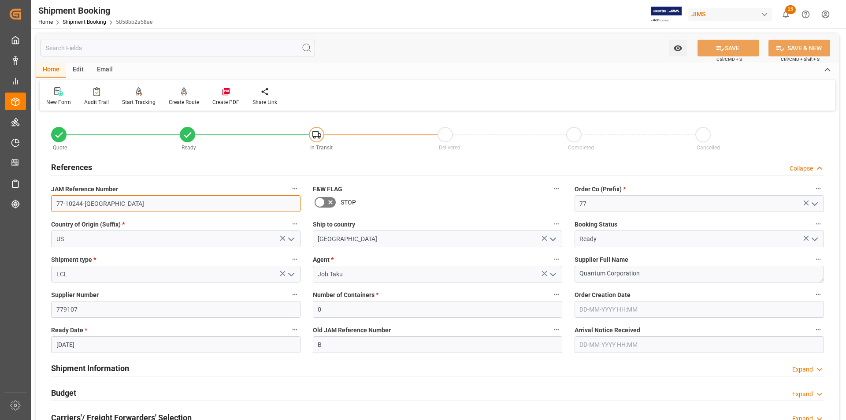
drag, startPoint x: 98, startPoint y: 203, endPoint x: 66, endPoint y: 201, distance: 32.7
click at [66, 201] on input "77-10244-US" at bounding box center [175, 203] width 249 height 17
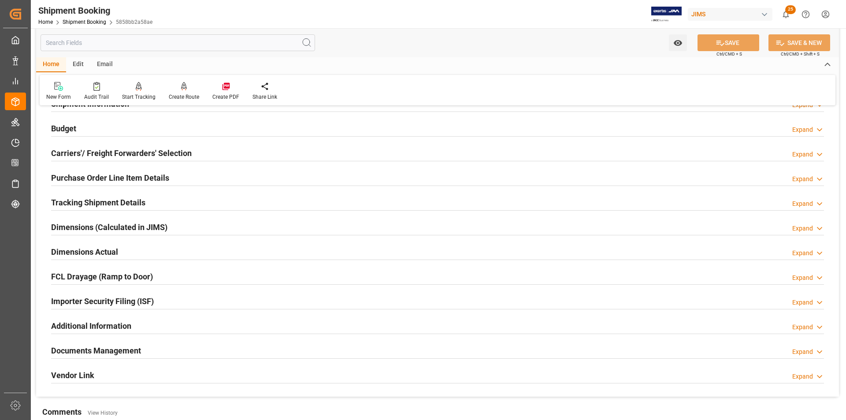
scroll to position [418, 0]
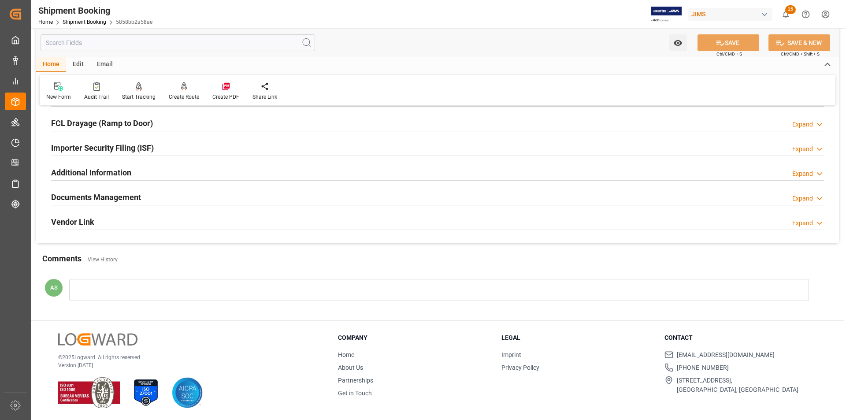
click at [183, 283] on div at bounding box center [439, 290] width 740 height 22
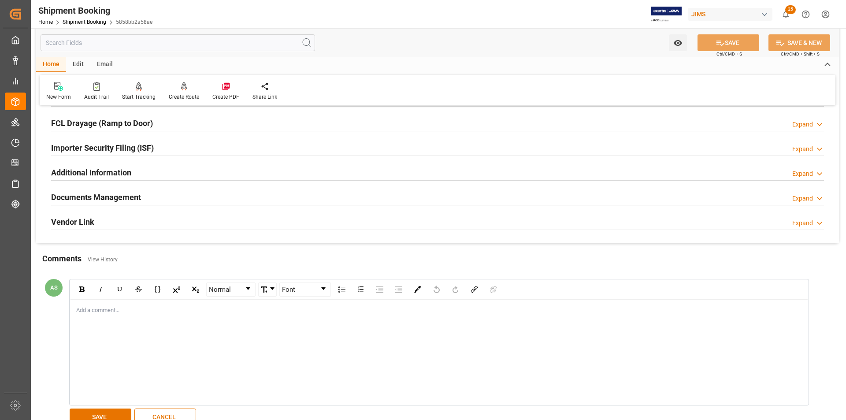
click at [172, 317] on div "Add a comment..." at bounding box center [439, 352] width 738 height 105
click at [92, 354] on span "Job Taku" at bounding box center [107, 345] width 47 height 15
click at [118, 319] on div "@Job Taku ob" at bounding box center [439, 318] width 725 height 9
click at [131, 329] on span "George Vigo" at bounding box center [138, 330] width 47 height 15
click at [106, 411] on button "SAVE" at bounding box center [101, 416] width 62 height 17
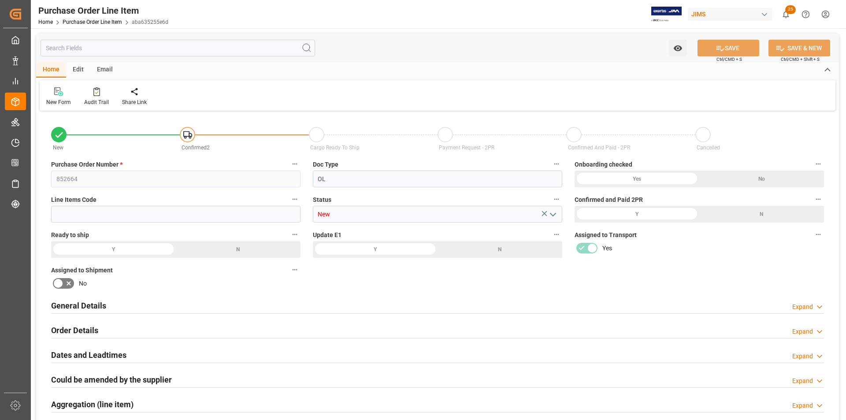
type input "5"
type input "44.6028"
type input "162.5"
type input "223.01"
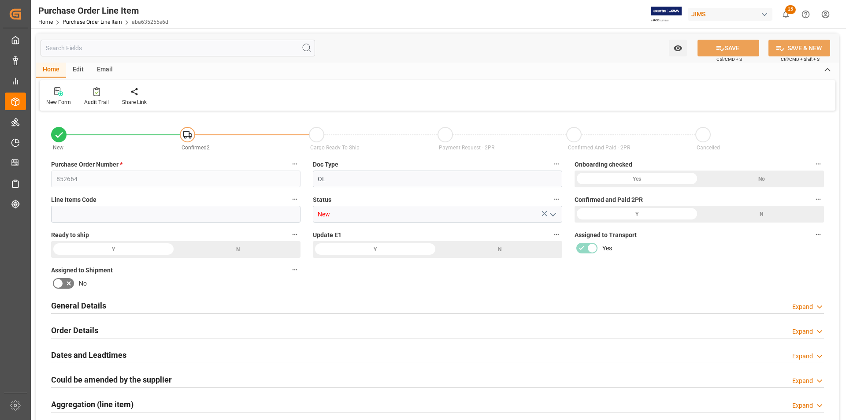
type input "162.5"
type input "223.01"
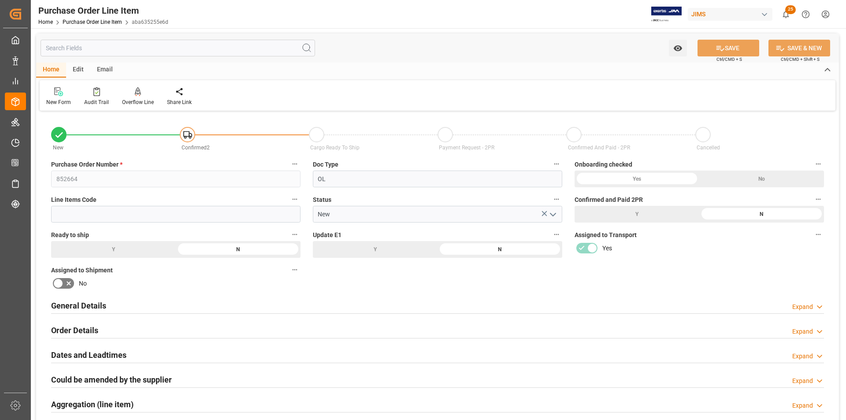
click at [68, 329] on h2 "Order Details" at bounding box center [74, 330] width 47 height 12
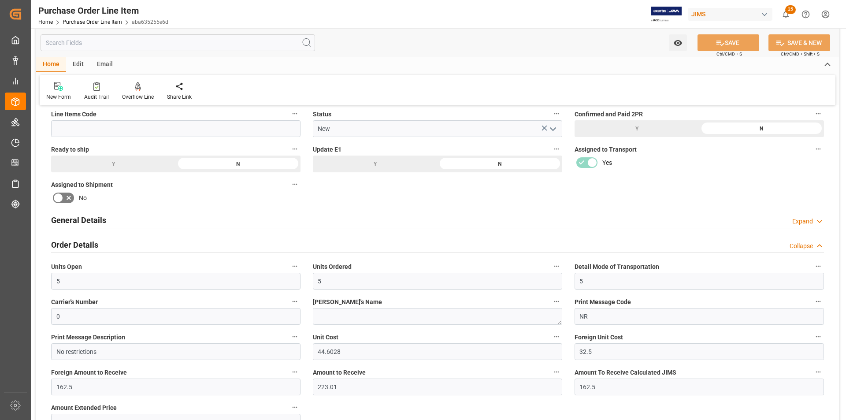
scroll to position [88, 0]
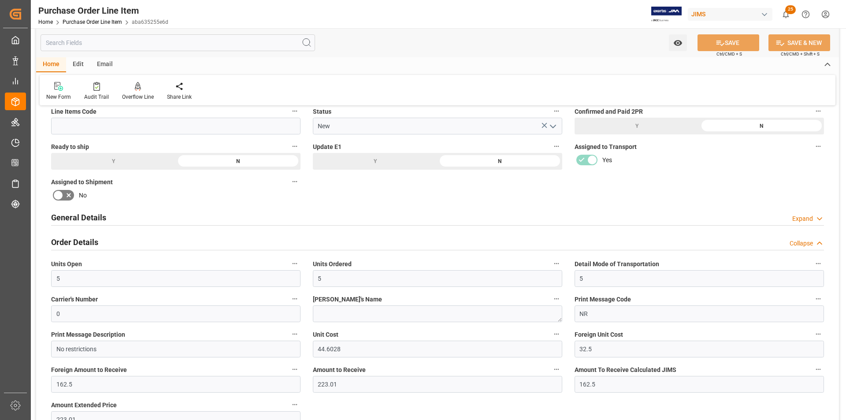
click at [85, 243] on h2 "Order Details" at bounding box center [74, 242] width 47 height 12
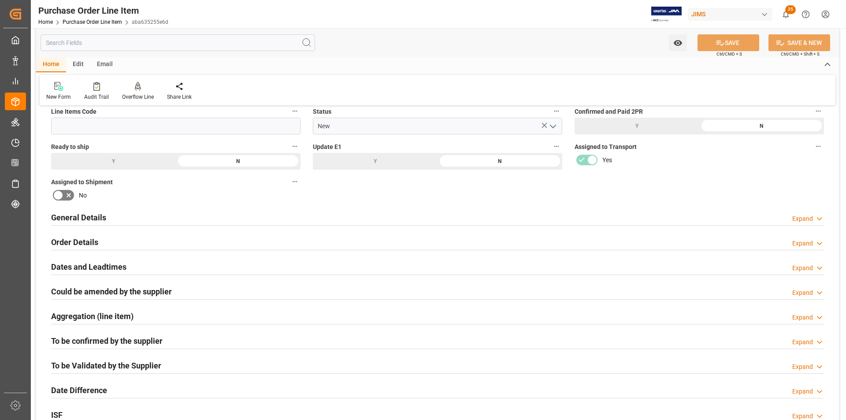
click at [85, 217] on h2 "General Details" at bounding box center [78, 217] width 55 height 12
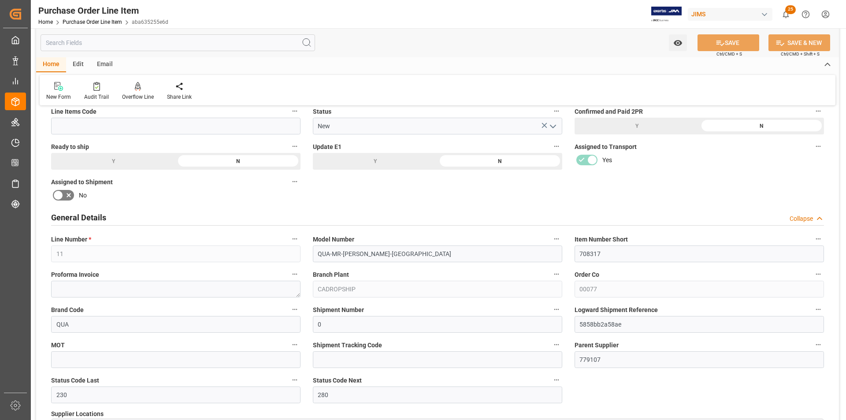
click at [84, 215] on h2 "General Details" at bounding box center [78, 217] width 55 height 12
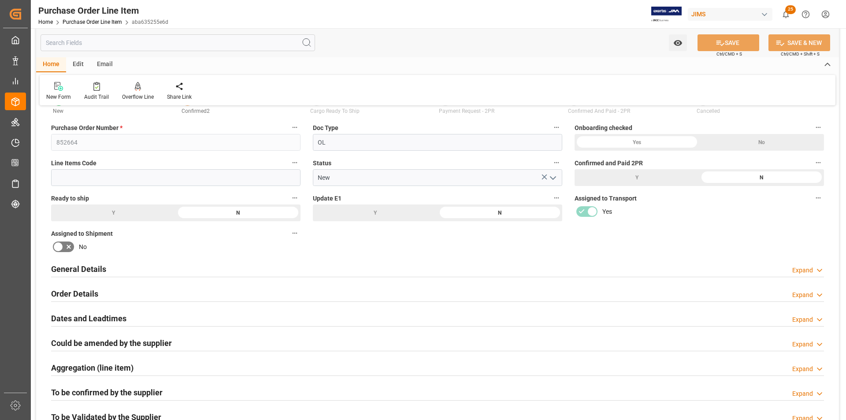
scroll to position [0, 0]
